Goal: Find contact information: Find contact information

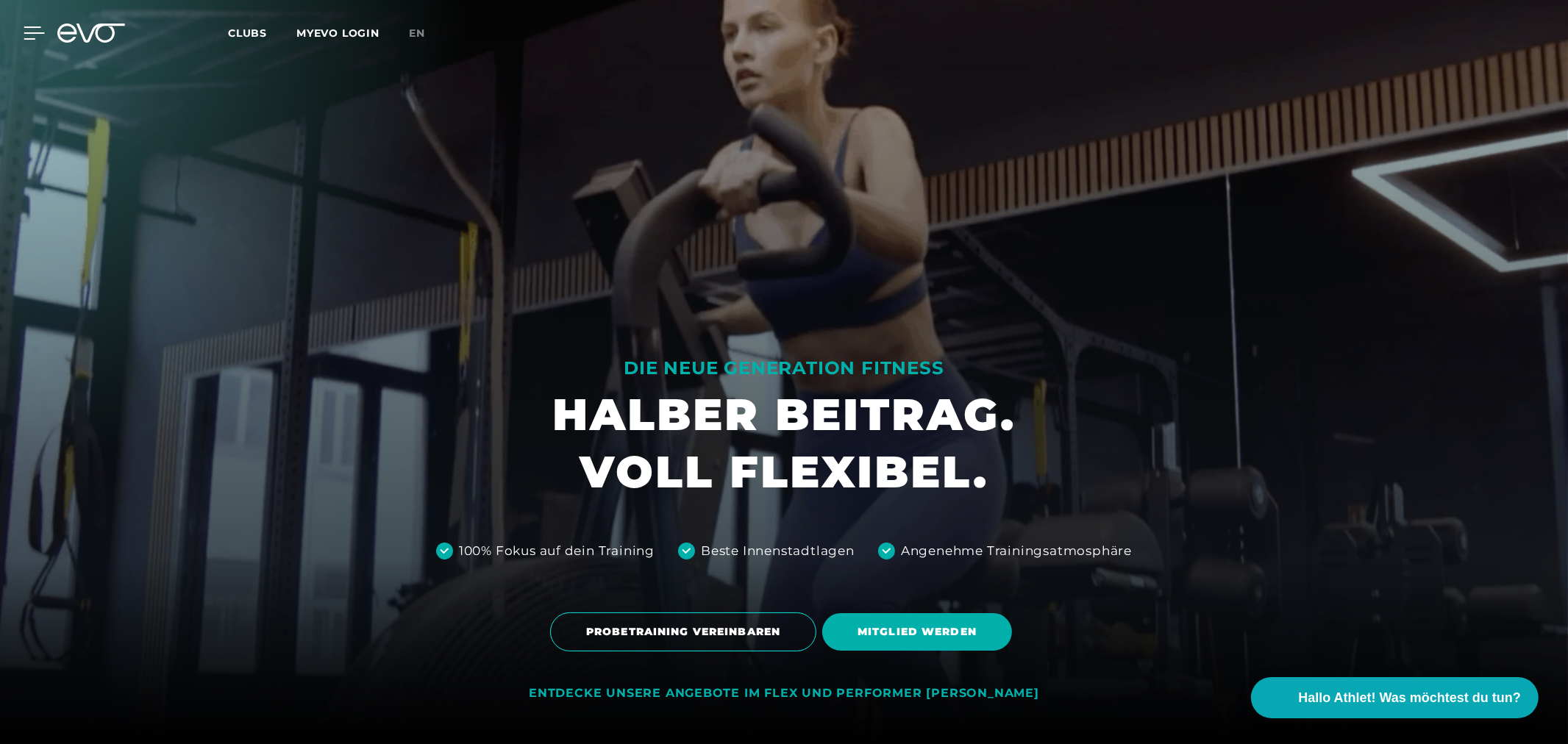
click at [35, 39] on icon at bounding box center [34, 32] width 22 height 13
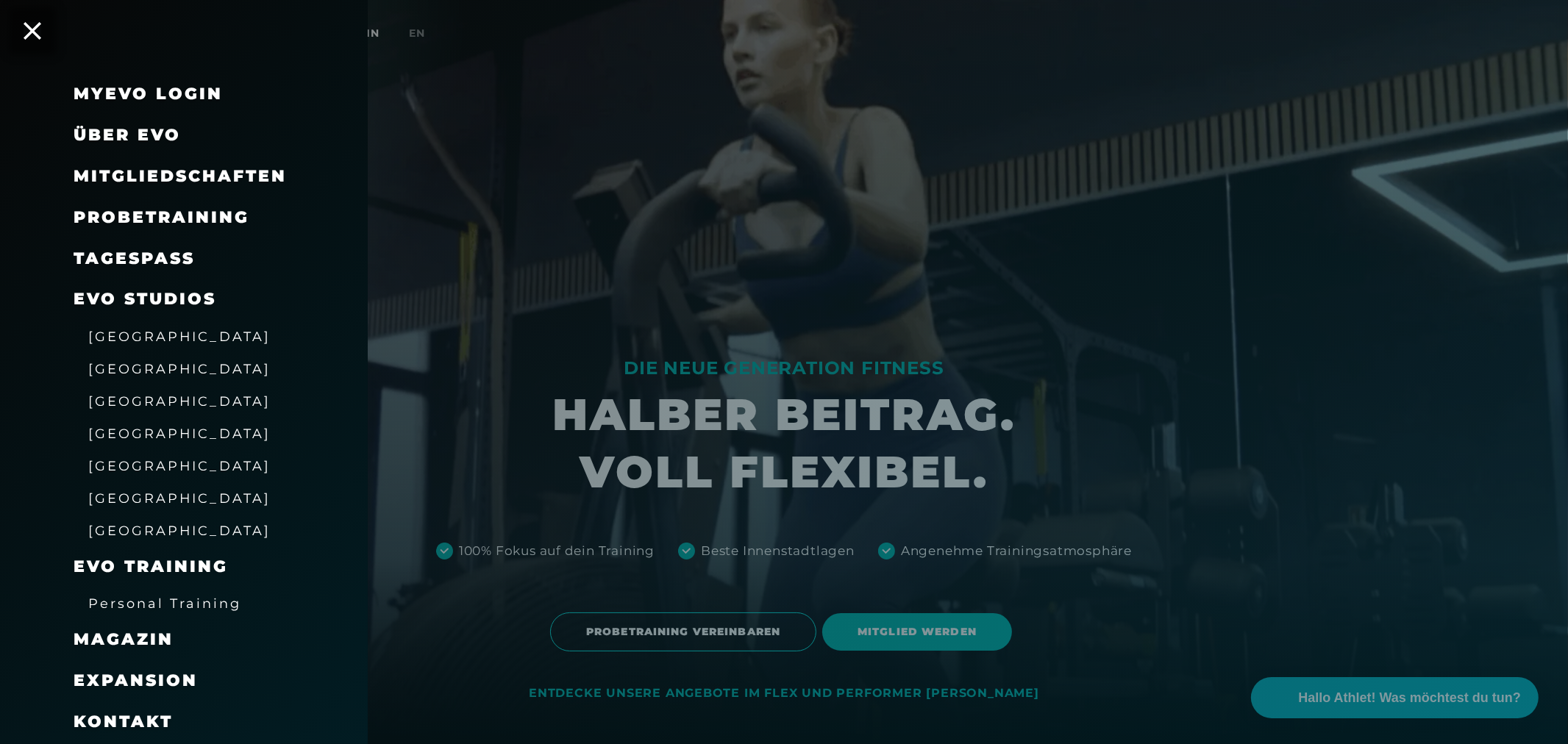
click at [144, 466] on span "[GEOGRAPHIC_DATA]" at bounding box center [179, 465] width 182 height 15
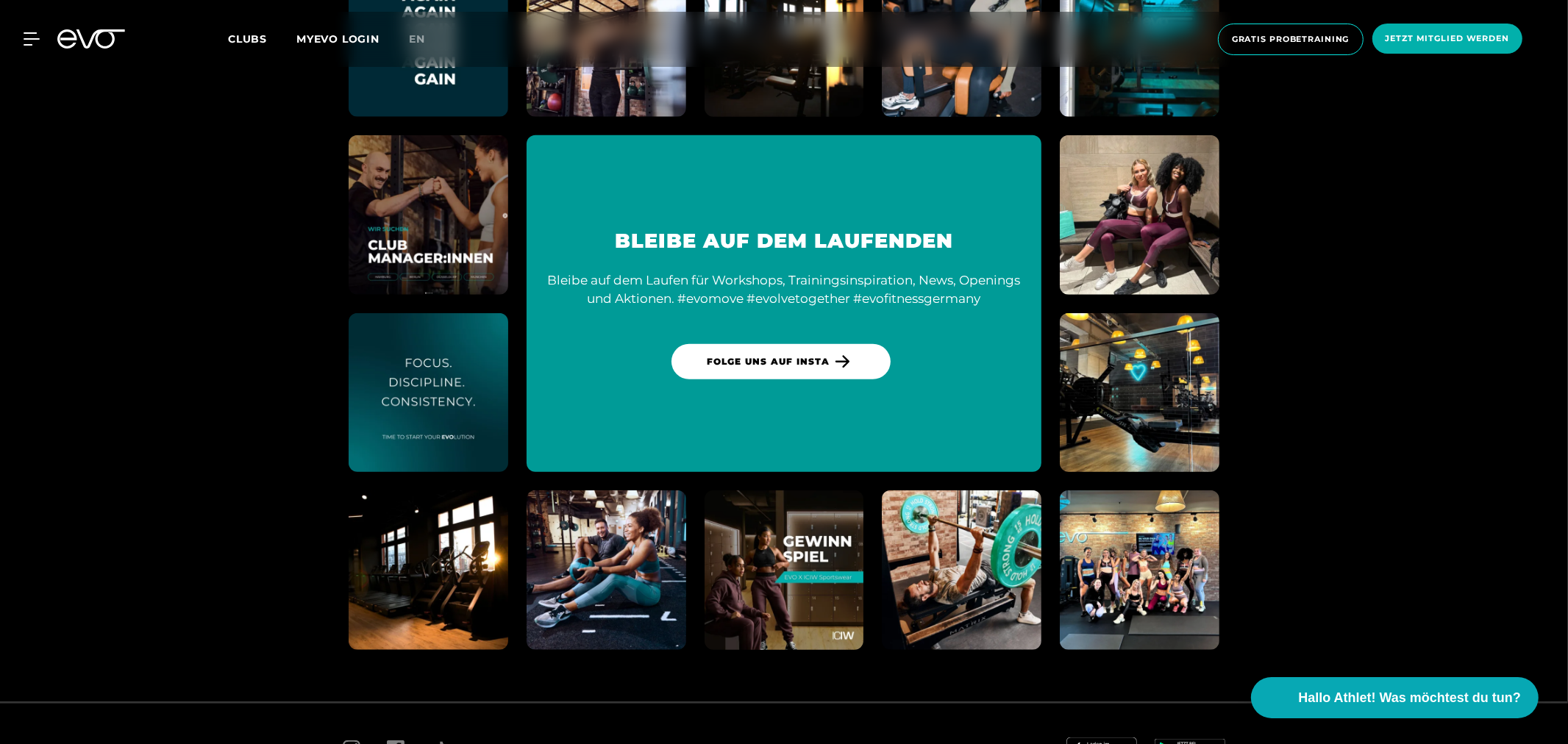
scroll to position [8778, 0]
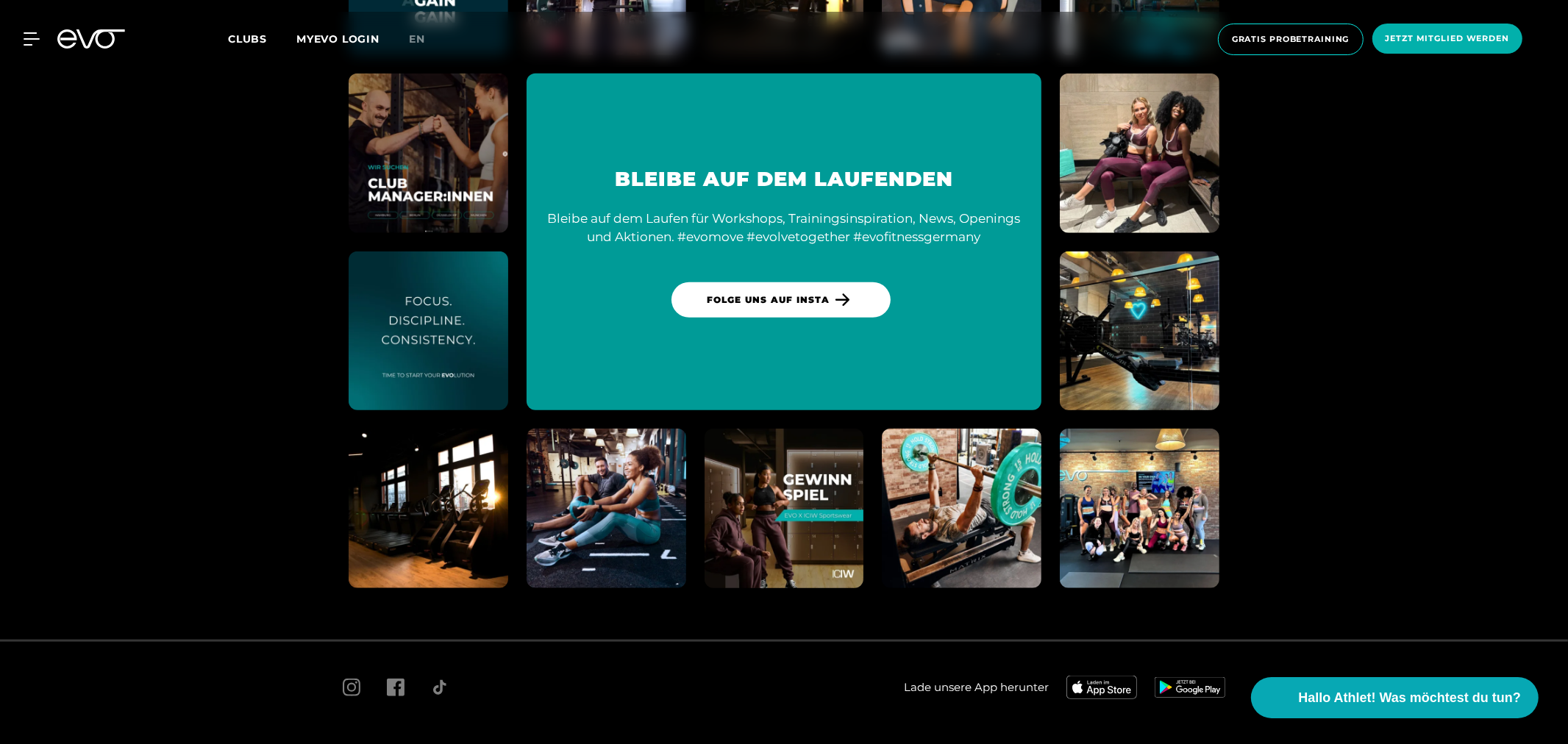
click at [877, 743] on span "Kontakt" at bounding box center [881, 752] width 36 height 11
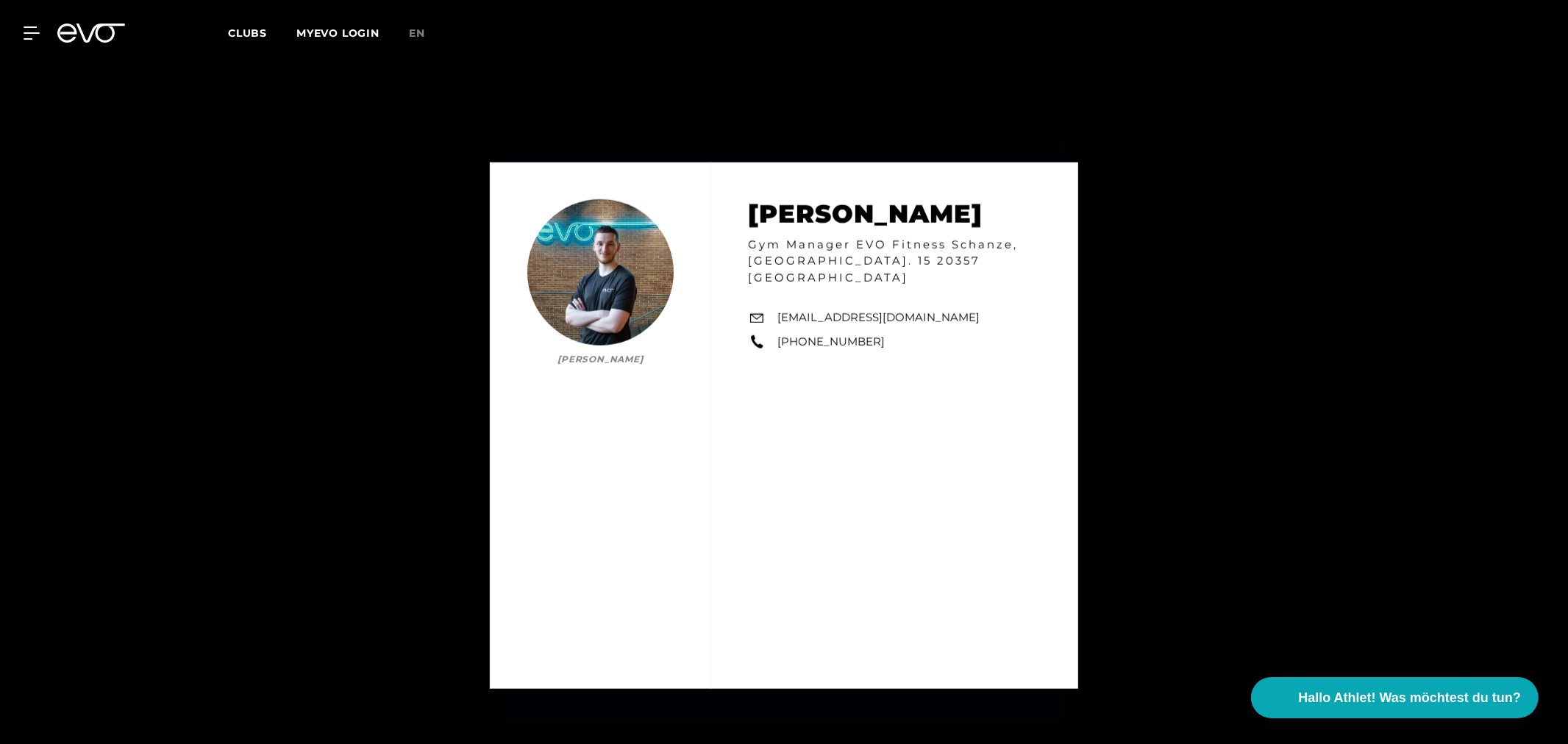
scroll to position [8903, 0]
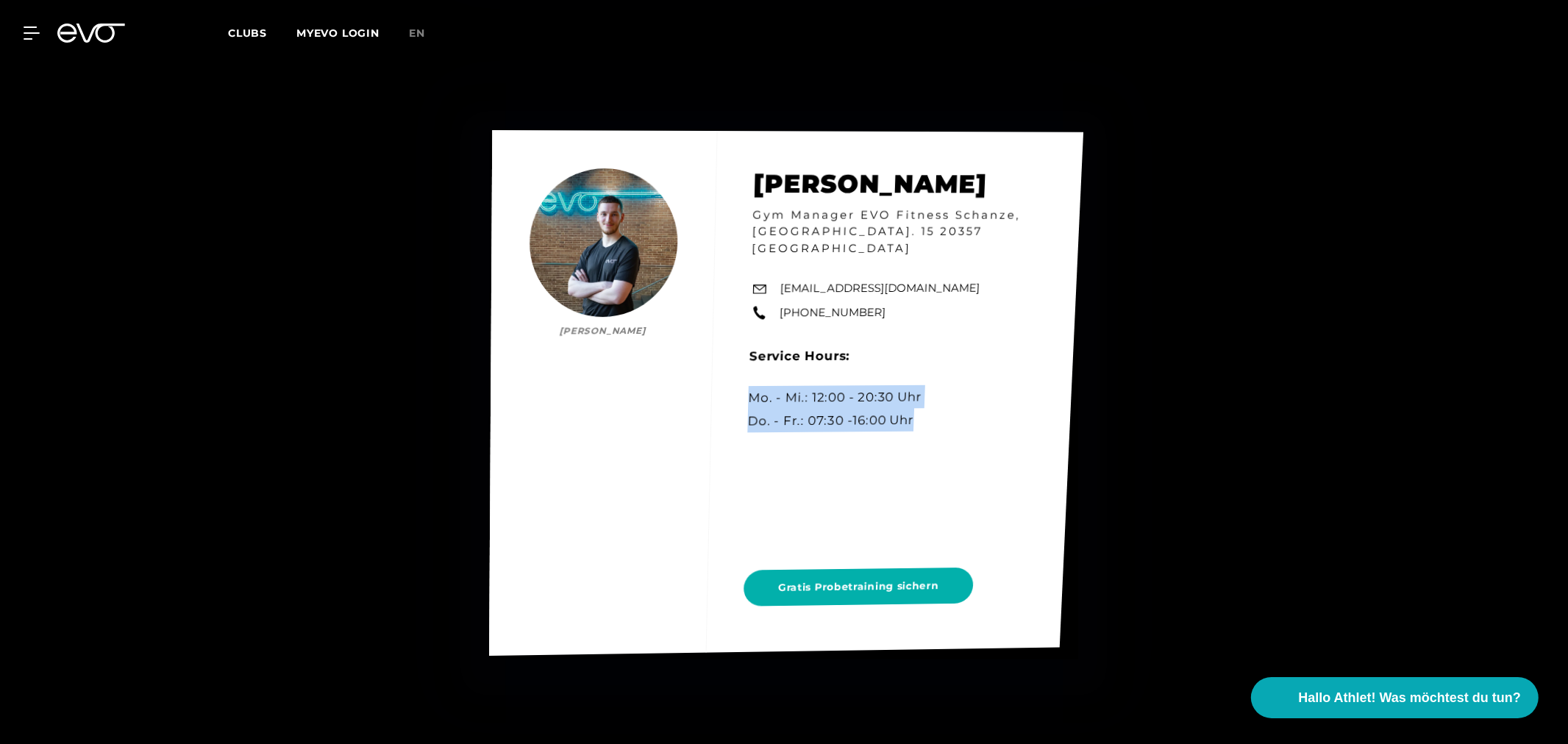
drag, startPoint x: 974, startPoint y: 415, endPoint x: 740, endPoint y: 394, distance: 234.9
click at [740, 394] on div "Jonas Meintz Jonas Meintz Gym Manager EVO Fitness Schanze, Kampstr. 15 20357 Ha…" at bounding box center [786, 394] width 594 height 526
copy div "Mo. - Mi.: 12:00 - 20:30 Uhr Do. - Fr.: 07:30 -16:00 Uhr"
